Goal: Obtain resource: Obtain resource

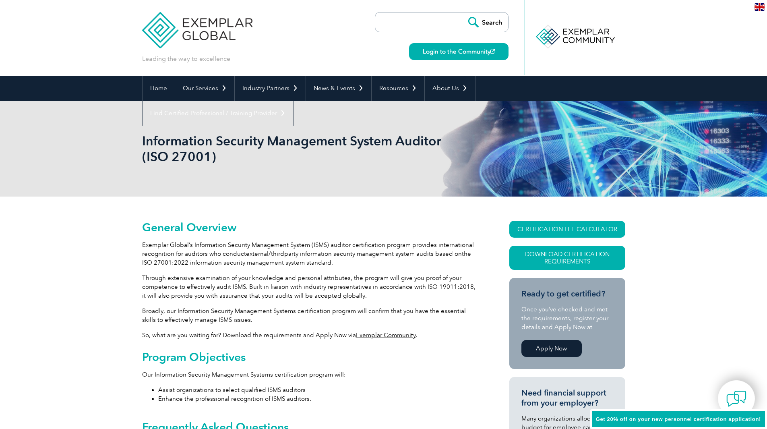
scroll to position [10, 0]
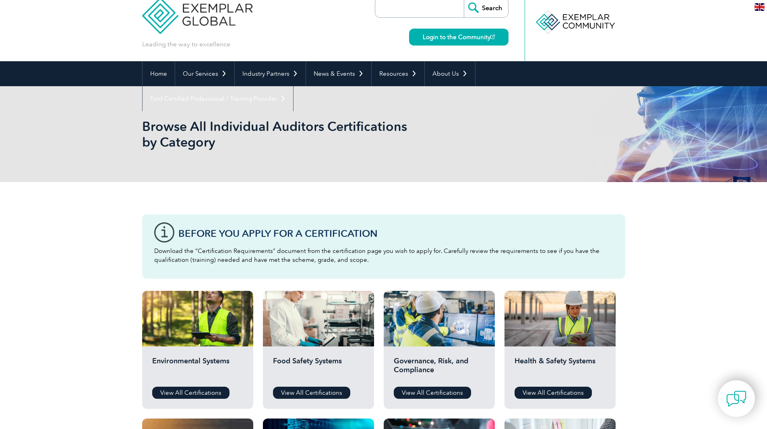
scroll to position [15, 0]
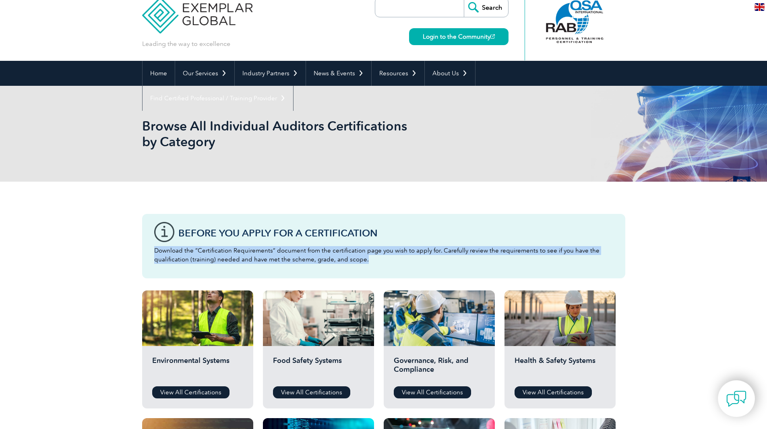
drag, startPoint x: 367, startPoint y: 262, endPoint x: 154, endPoint y: 252, distance: 212.9
click at [154, 252] on p "Download the “Certification Requirements” document from the certification page …" at bounding box center [383, 255] width 459 height 18
click at [386, 264] on div "Before You Apply For a Certification Download the “Certification Requirements” …" at bounding box center [383, 246] width 483 height 64
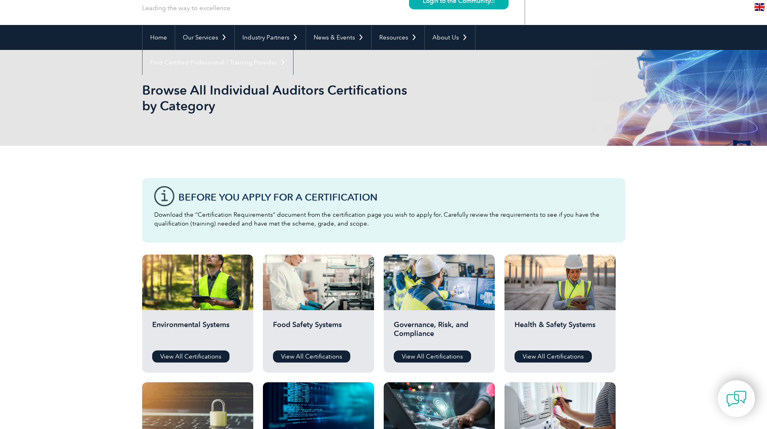
scroll to position [50, 0]
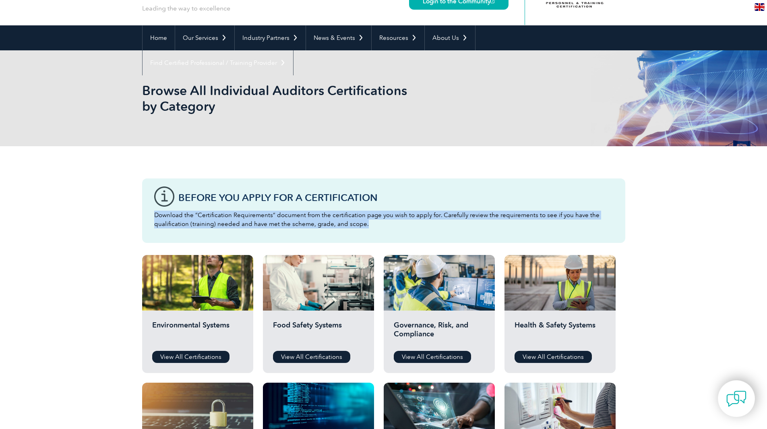
drag, startPoint x: 365, startPoint y: 226, endPoint x: 153, endPoint y: 216, distance: 212.5
click at [153, 216] on div "Before You Apply For a Certification Download the “Certification Requirements” …" at bounding box center [383, 210] width 483 height 64
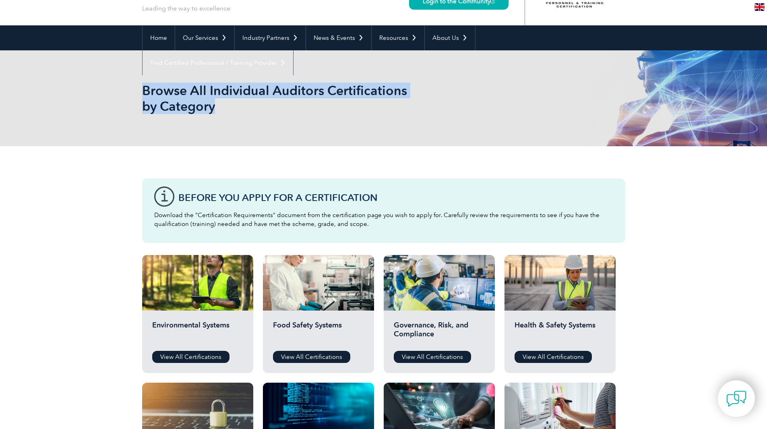
drag, startPoint x: 218, startPoint y: 114, endPoint x: 143, endPoint y: 94, distance: 77.0
click at [143, 94] on h1 "Browse All Individual Auditors Certifications by Category" at bounding box center [296, 98] width 309 height 31
